Goal: Task Accomplishment & Management: Use online tool/utility

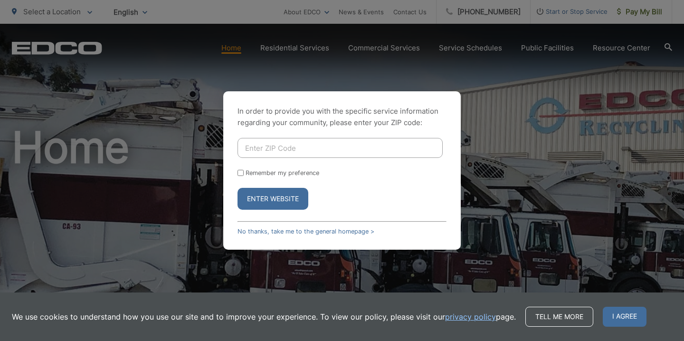
click at [335, 144] on input "Enter ZIP Code" at bounding box center [339, 148] width 205 height 20
type input "92024"
click at [284, 197] on button "Enter Website" at bounding box center [272, 199] width 71 height 22
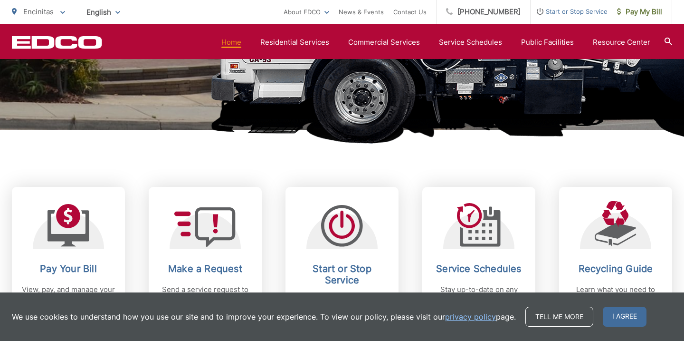
scroll to position [303, 0]
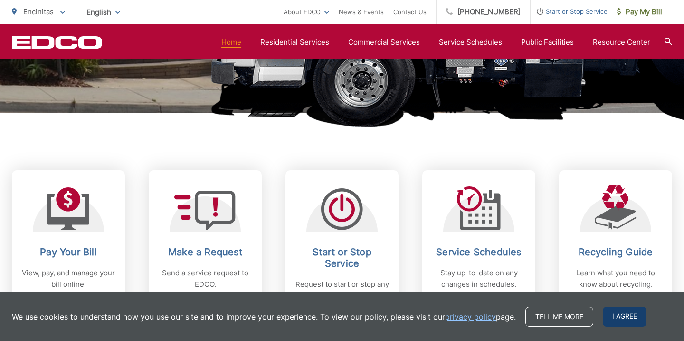
click at [627, 325] on span "I agree" at bounding box center [625, 316] width 44 height 20
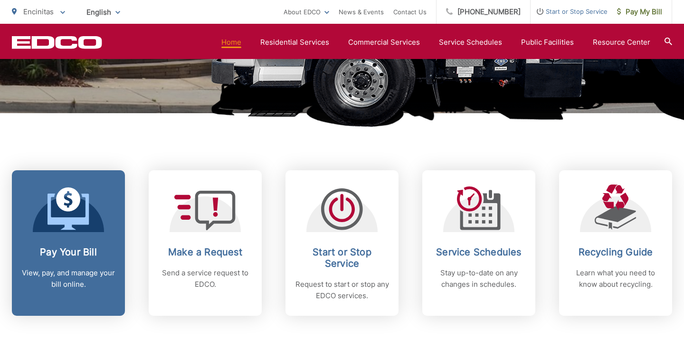
click at [70, 256] on h2 "Pay Your Bill" at bounding box center [68, 251] width 94 height 11
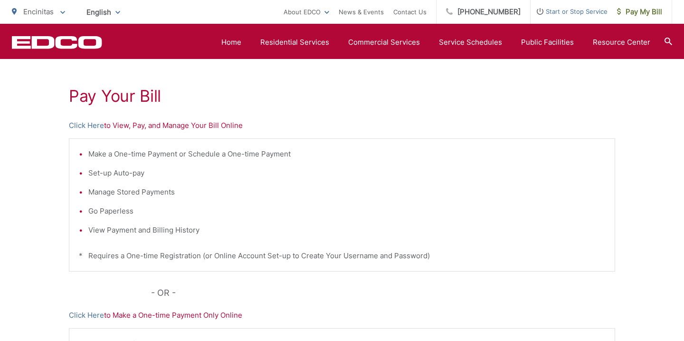
scroll to position [118, 0]
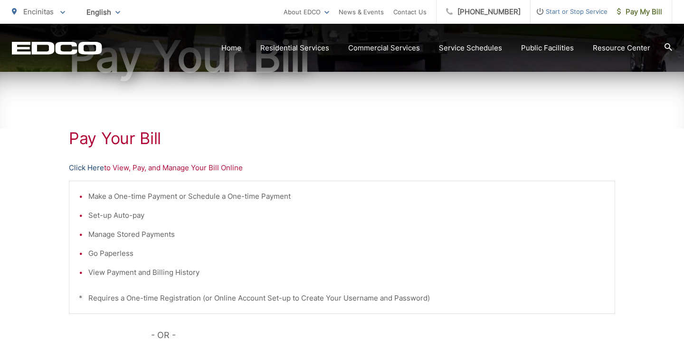
click at [80, 166] on link "Click Here" at bounding box center [86, 167] width 35 height 11
